Goal: Task Accomplishment & Management: Use online tool/utility

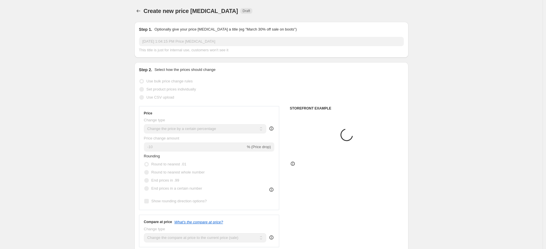
select select "percentage"
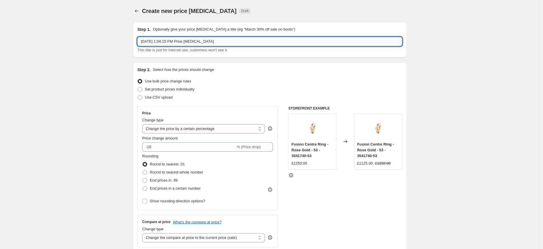
click at [227, 41] on input "[DATE] 1:04:15 PM Price [MEDICAL_DATA]" at bounding box center [269, 41] width 265 height 9
type input "O"
type input "[PERSON_NAME] Jewellery Price Increases"
click at [167, 98] on span "Use CSV upload" at bounding box center [159, 97] width 28 height 4
click at [138, 96] on input "Use CSV upload" at bounding box center [138, 95] width 0 height 0
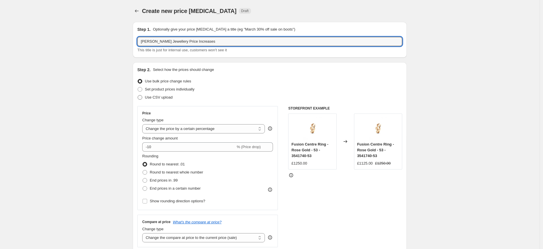
radio input "true"
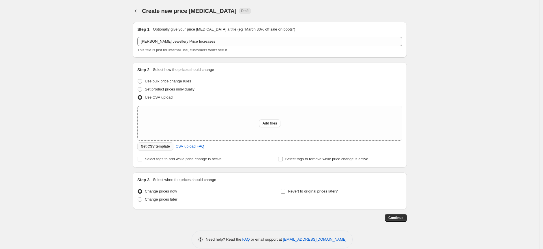
click at [160, 147] on span "Get CSV template" at bounding box center [155, 146] width 29 height 5
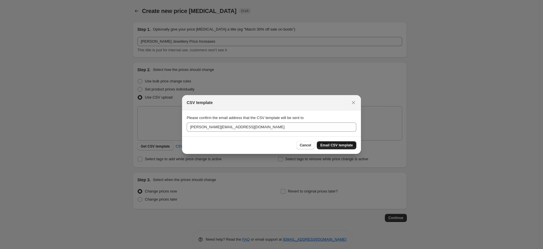
click at [328, 146] on span "Email CSV template" at bounding box center [336, 145] width 33 height 5
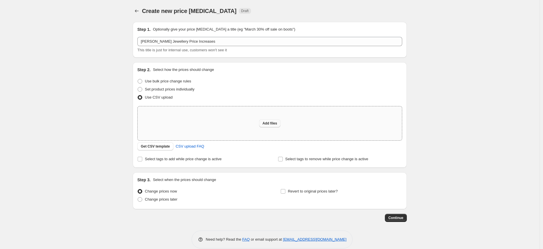
click at [273, 123] on span "Add files" at bounding box center [270, 123] width 15 height 5
type input "C:\fakepath\[PERSON_NAME] Increases 061025.csv"
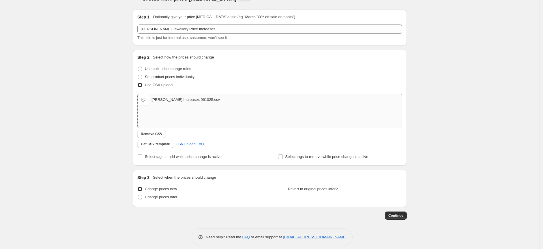
scroll to position [18, 0]
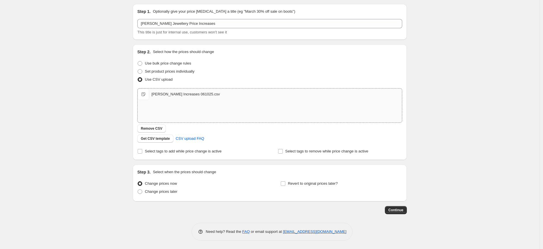
click at [458, 155] on div "Create new price [MEDICAL_DATA]. This page is ready Create new price [MEDICAL_D…" at bounding box center [270, 116] width 540 height 268
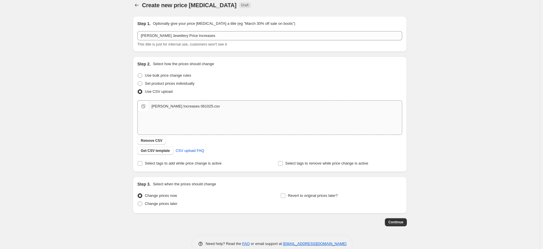
scroll to position [0, 0]
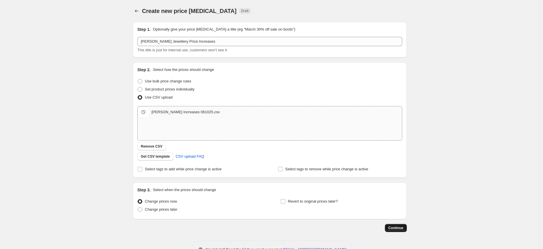
click at [394, 230] on span "Continue" at bounding box center [395, 228] width 15 height 5
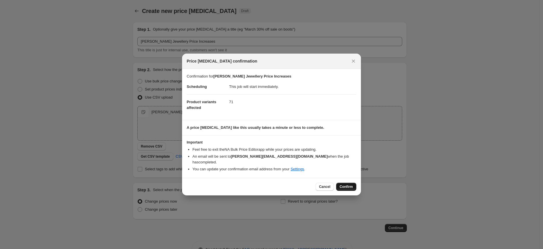
click at [349, 185] on span "Confirm" at bounding box center [346, 187] width 13 height 5
